Goal: Information Seeking & Learning: Learn about a topic

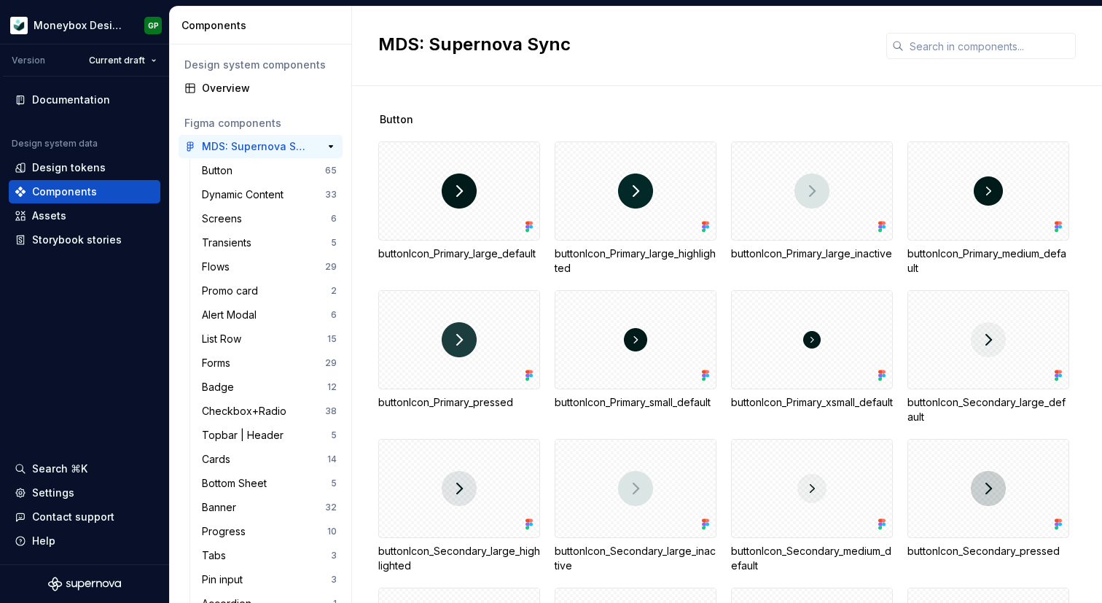
click at [258, 150] on div "MDS: Supernova Sync" at bounding box center [256, 146] width 109 height 15
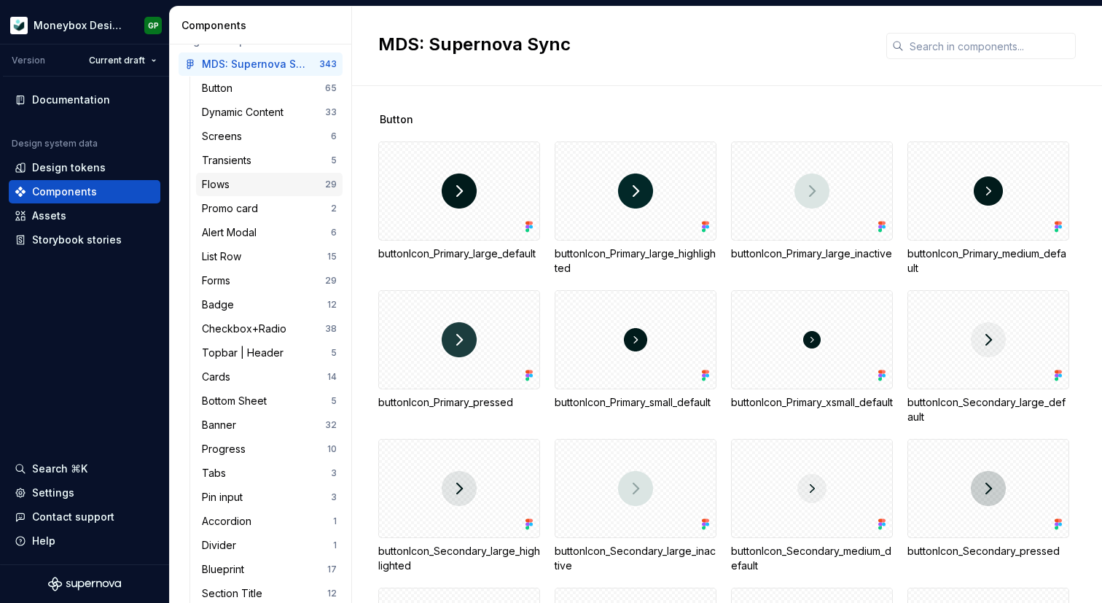
scroll to position [106, 0]
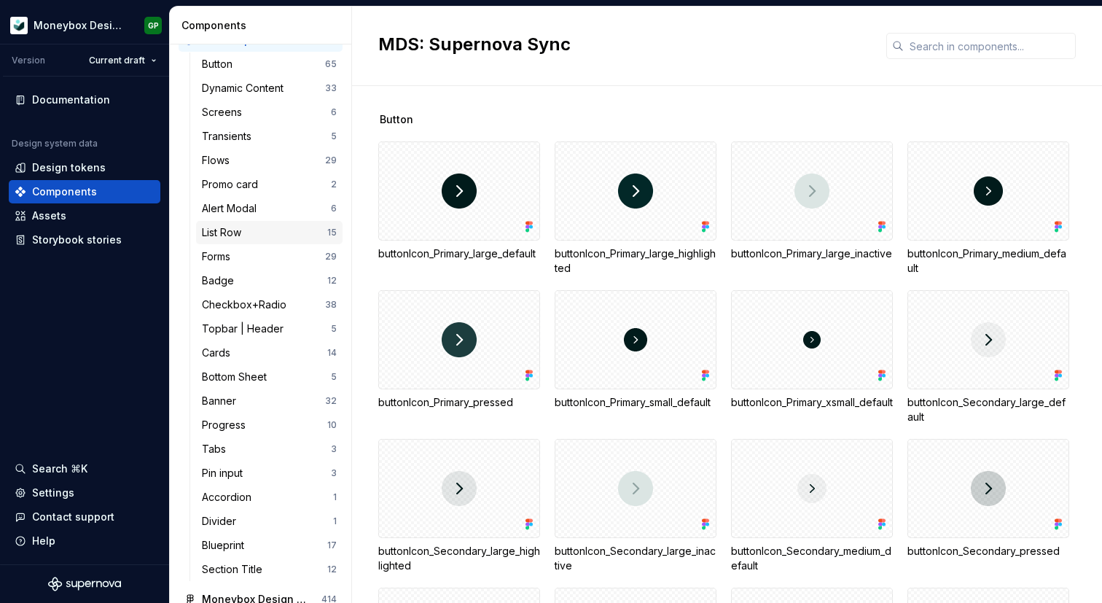
click at [251, 240] on div "List Row 15" at bounding box center [269, 232] width 146 height 23
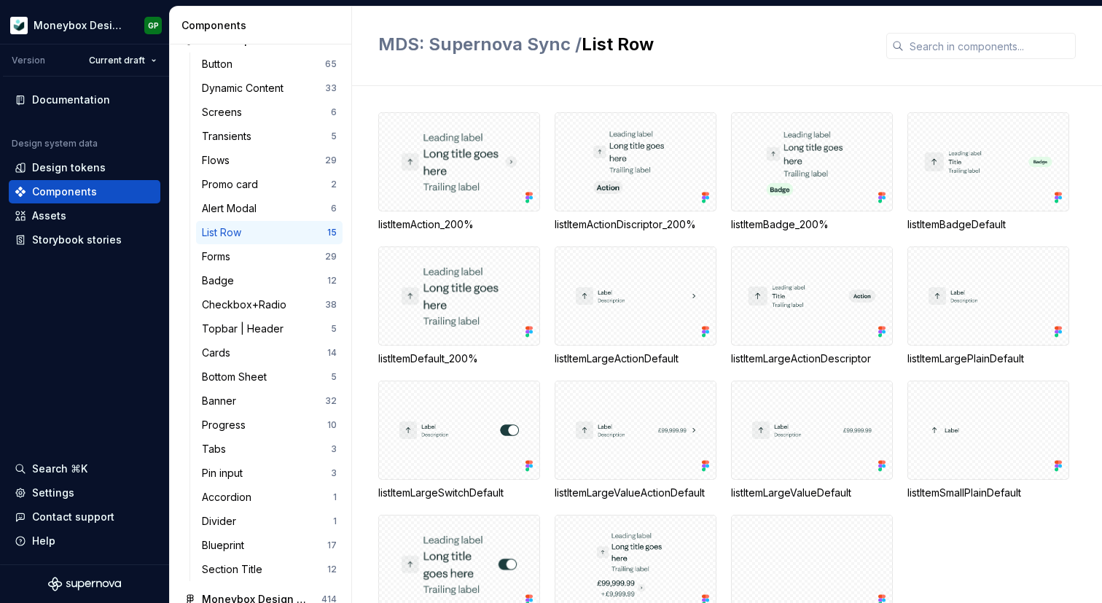
scroll to position [66, 0]
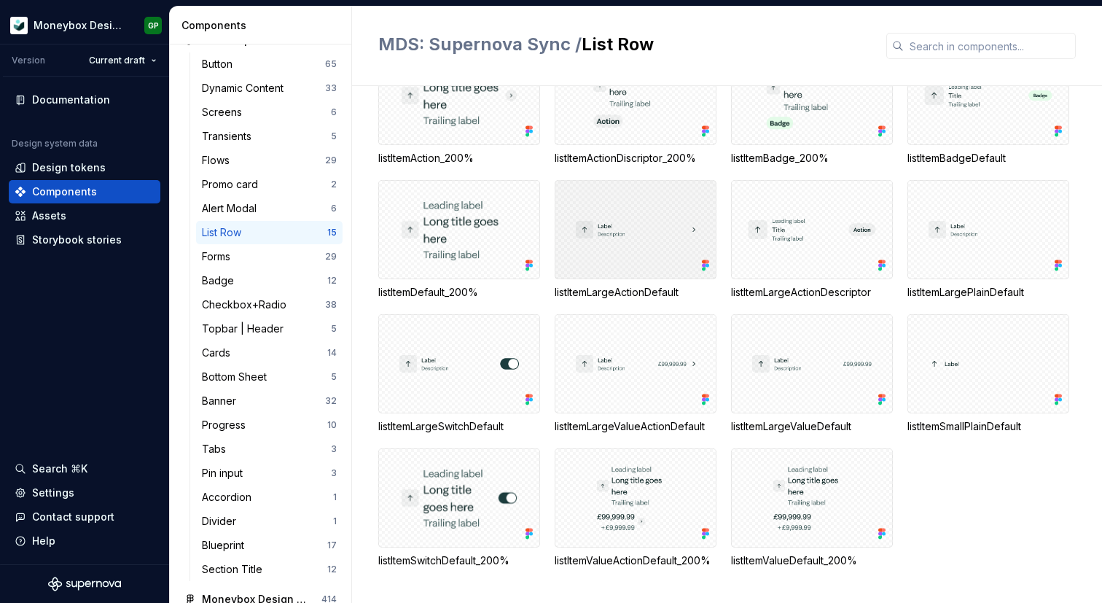
click at [642, 221] on div at bounding box center [635, 229] width 162 height 99
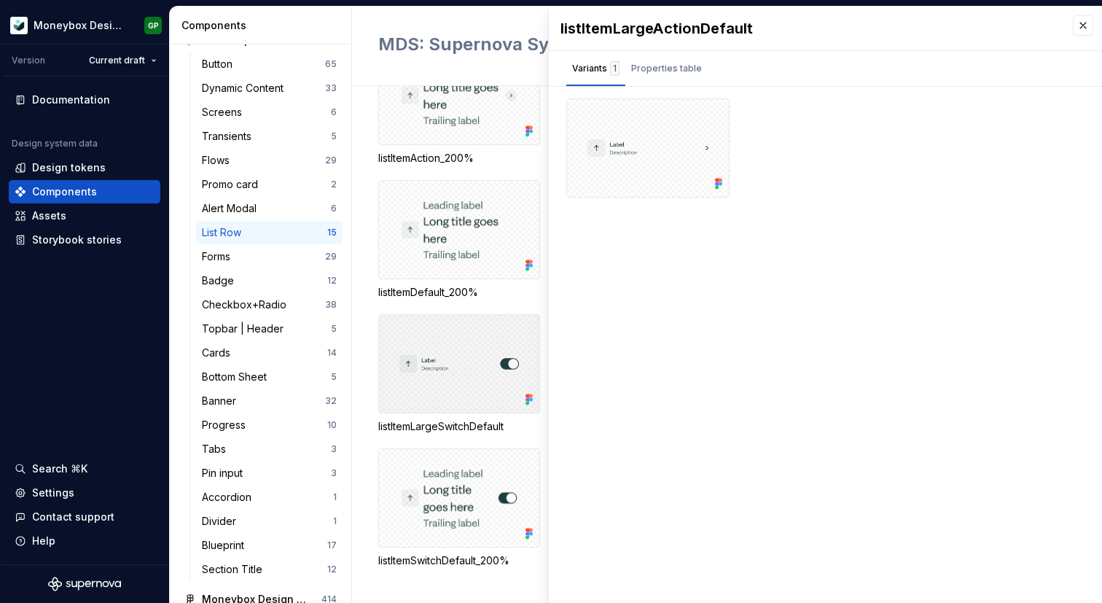
click at [471, 346] on div at bounding box center [459, 363] width 162 height 99
click at [648, 159] on div at bounding box center [647, 147] width 163 height 99
click at [682, 111] on div at bounding box center [647, 147] width 163 height 99
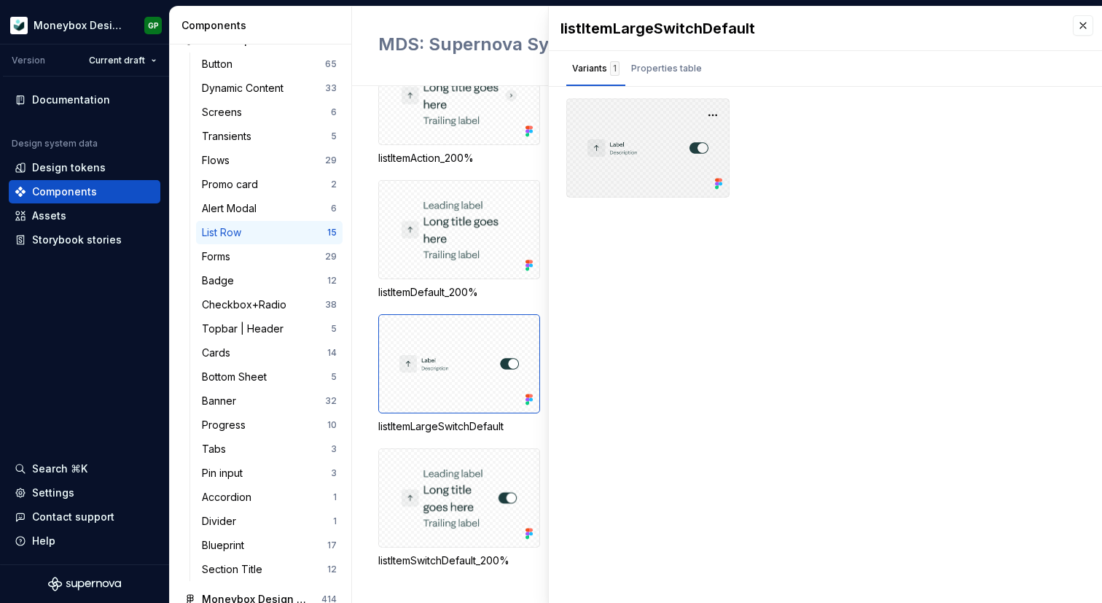
click at [720, 186] on icon at bounding box center [718, 183] width 15 height 15
click at [715, 109] on button "button" at bounding box center [712, 115] width 20 height 20
click at [696, 135] on span "Open in [GEOGRAPHIC_DATA]" at bounding box center [657, 158] width 124 height 52
click at [489, 68] on div "MDS: Supernova Sync / List Row" at bounding box center [727, 46] width 750 height 79
